Goal: Information Seeking & Learning: Check status

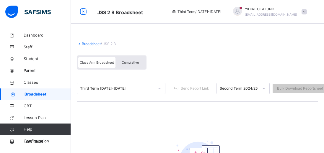
scroll to position [52, 0]
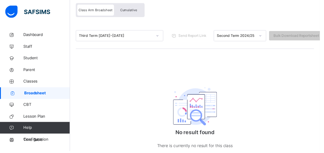
click at [229, 92] on div "No result found There is currently no result for this class" at bounding box center [197, 117] width 118 height 91
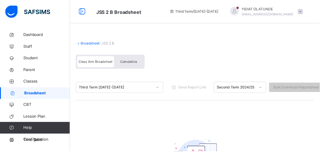
click at [260, 142] on div "Broadsheet / JSS 2 B Class Arm Broadsheet Cumulative Third Term [DATE]-[DATE] S…" at bounding box center [197, 129] width 253 height 198
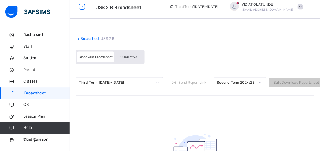
click at [31, 92] on span "Broadsheet" at bounding box center [47, 94] width 46 height 6
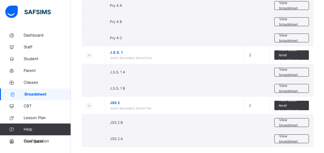
scroll to position [389, 0]
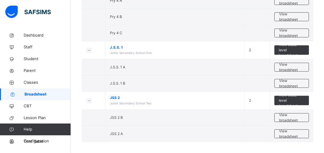
click at [291, 116] on span "View broadsheet" at bounding box center [291, 117] width 25 height 11
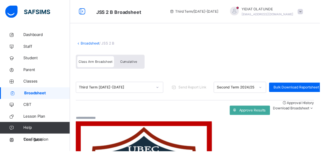
click at [129, 63] on span "Cumulative" at bounding box center [130, 63] width 17 height 4
click at [126, 62] on span "Cumulative" at bounding box center [130, 63] width 17 height 4
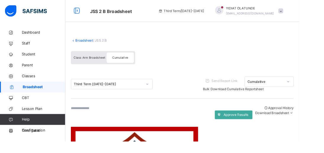
click at [92, 62] on span "Class Arm Broadsheet" at bounding box center [97, 63] width 34 height 4
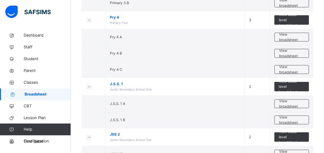
scroll to position [389, 0]
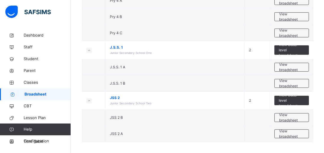
click at [290, 96] on span "View class level broadsheet" at bounding box center [292, 101] width 26 height 16
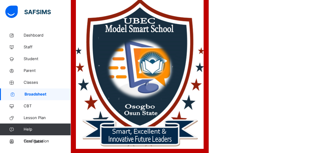
scroll to position [0, 387]
click at [36, 95] on span "Broadsheet" at bounding box center [47, 94] width 46 height 6
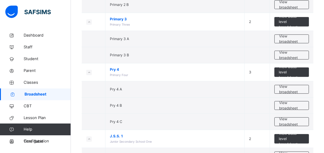
scroll to position [361, 0]
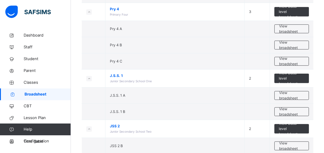
click at [292, 121] on span "View class level broadsheet" at bounding box center [292, 129] width 26 height 16
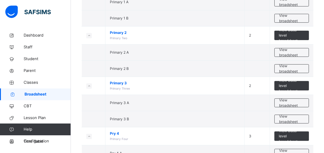
scroll to position [361, 0]
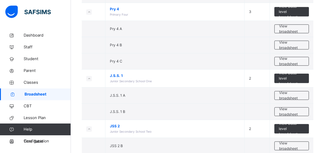
click at [291, 141] on span "View broadsheet" at bounding box center [291, 146] width 25 height 11
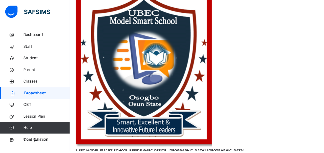
scroll to position [80, 366]
click at [29, 87] on link "Classes" at bounding box center [35, 83] width 71 height 12
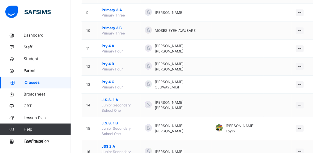
scroll to position [233, 0]
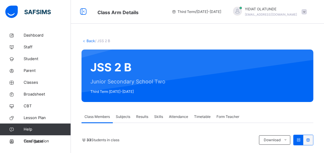
click at [147, 116] on span "Results" at bounding box center [142, 116] width 12 height 5
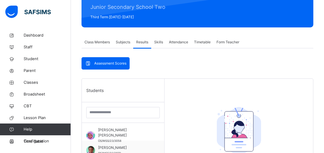
scroll to position [76, 0]
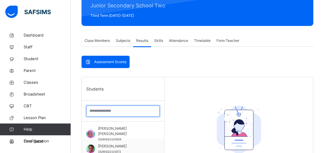
click at [126, 111] on input "search" at bounding box center [122, 111] width 73 height 11
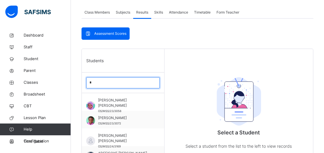
scroll to position [104, 0]
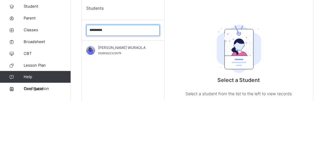
type input "********"
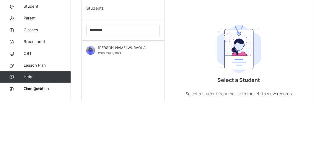
click at [140, 103] on span "[PERSON_NAME] WURAOLA" at bounding box center [124, 100] width 53 height 5
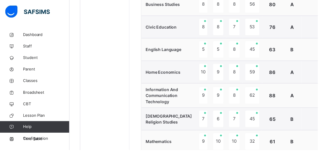
scroll to position [351, 0]
click at [319, 130] on div "**********" at bounding box center [238, 91] width 212 height 530
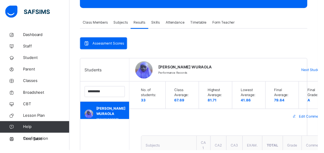
scroll to position [87, 0]
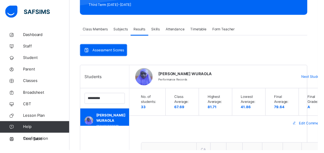
click at [127, 32] on div "Subjects" at bounding box center [123, 30] width 20 height 12
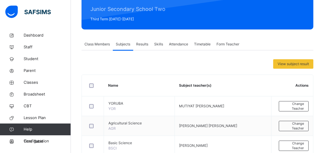
scroll to position [114, 0]
